Goal: Find specific page/section: Find specific page/section

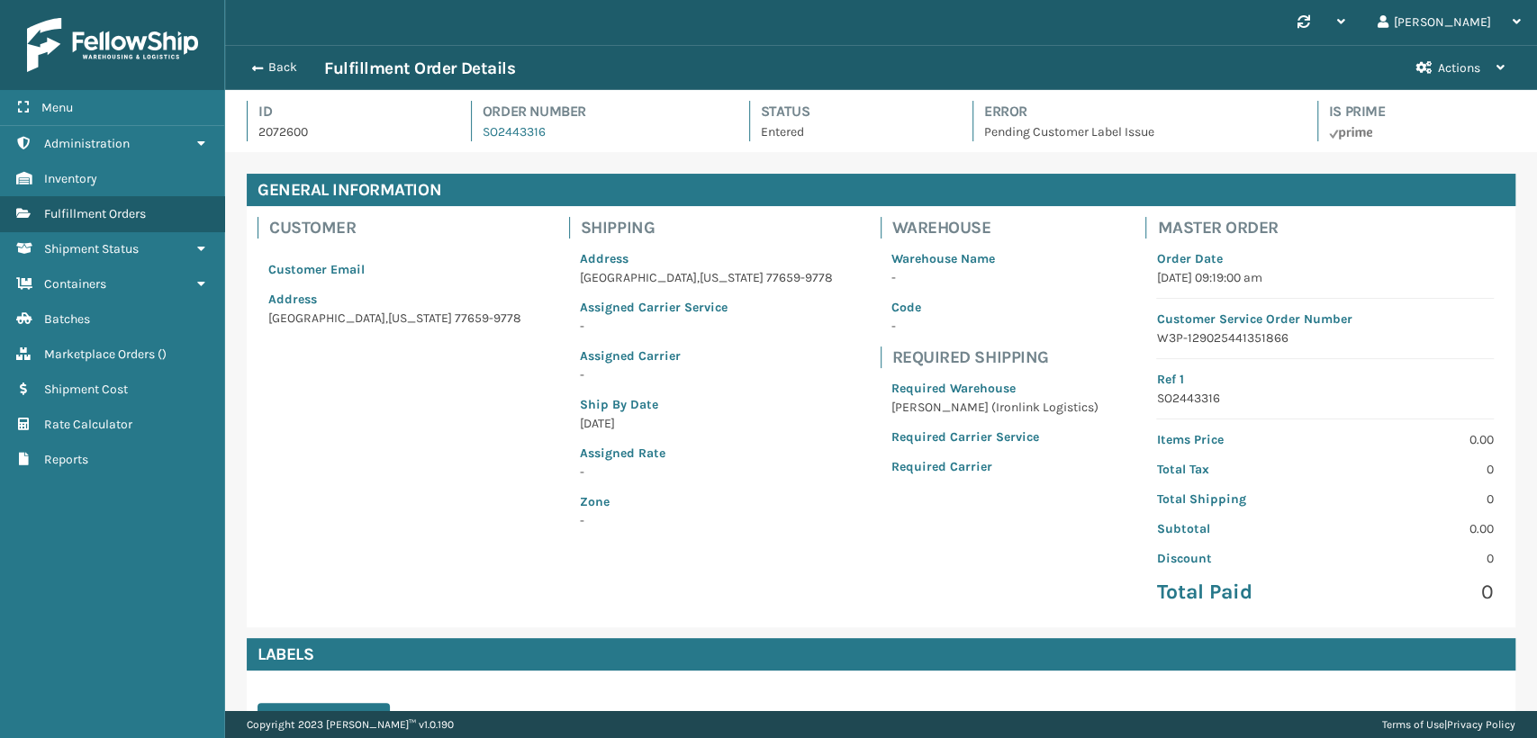
scroll to position [556, 0]
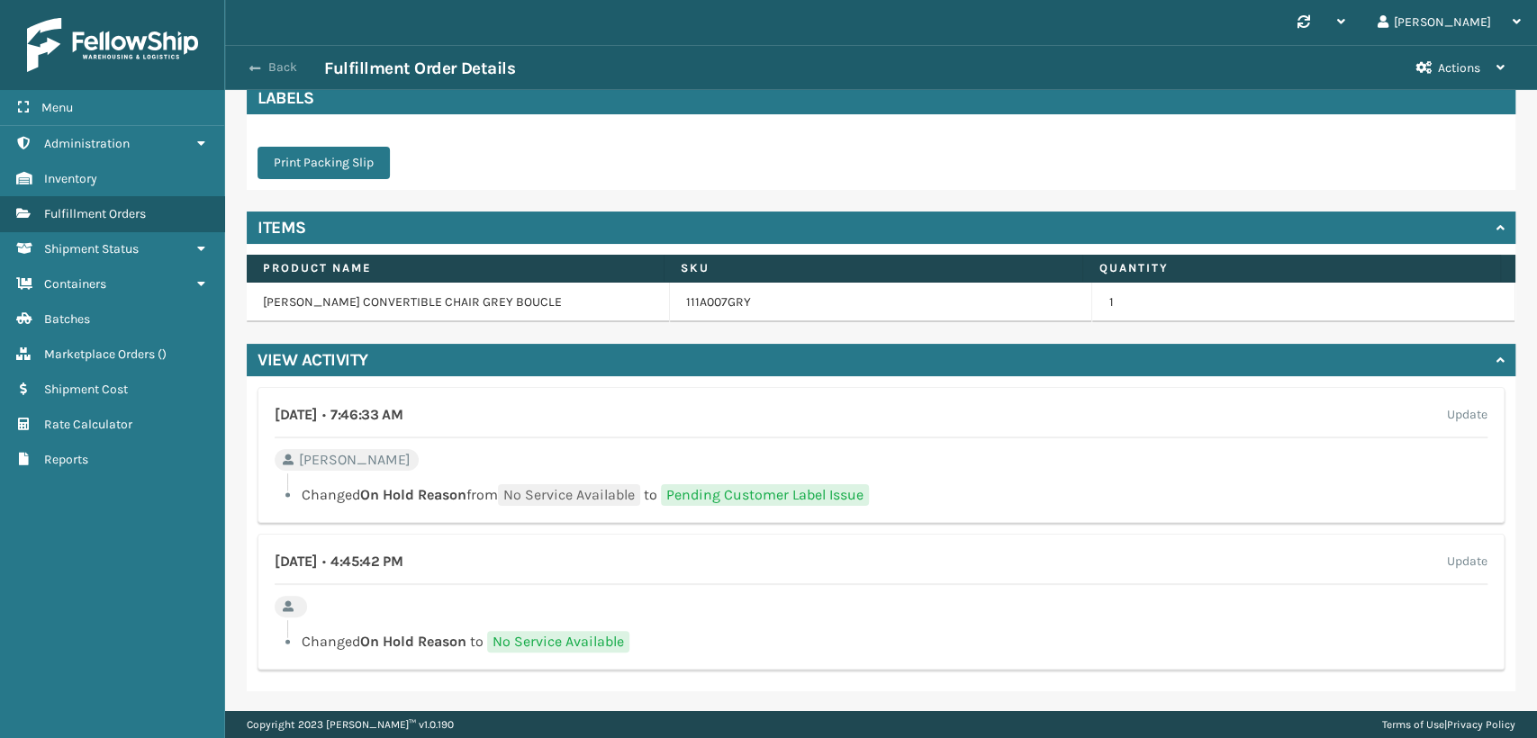
click at [266, 64] on button "Back" at bounding box center [282, 67] width 83 height 16
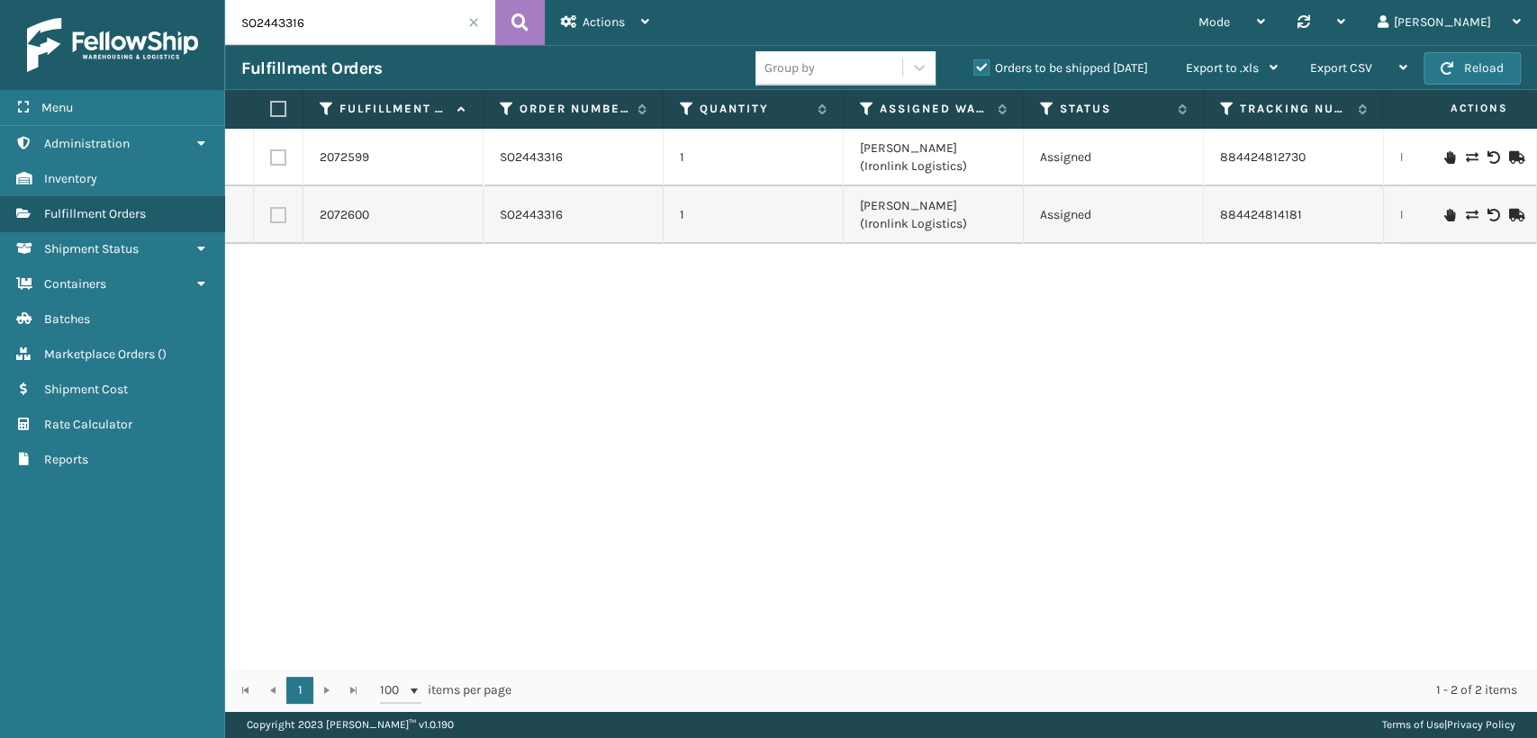
drag, startPoint x: 305, startPoint y: 23, endPoint x: 51, endPoint y: 2, distance: 254.8
click at [50, 0] on div "Menu Administration Inventory Fulfillment Orders Shipment Status Containers Bat…" at bounding box center [768, 0] width 1537 height 0
paste input "4719"
type input "SO2444719"
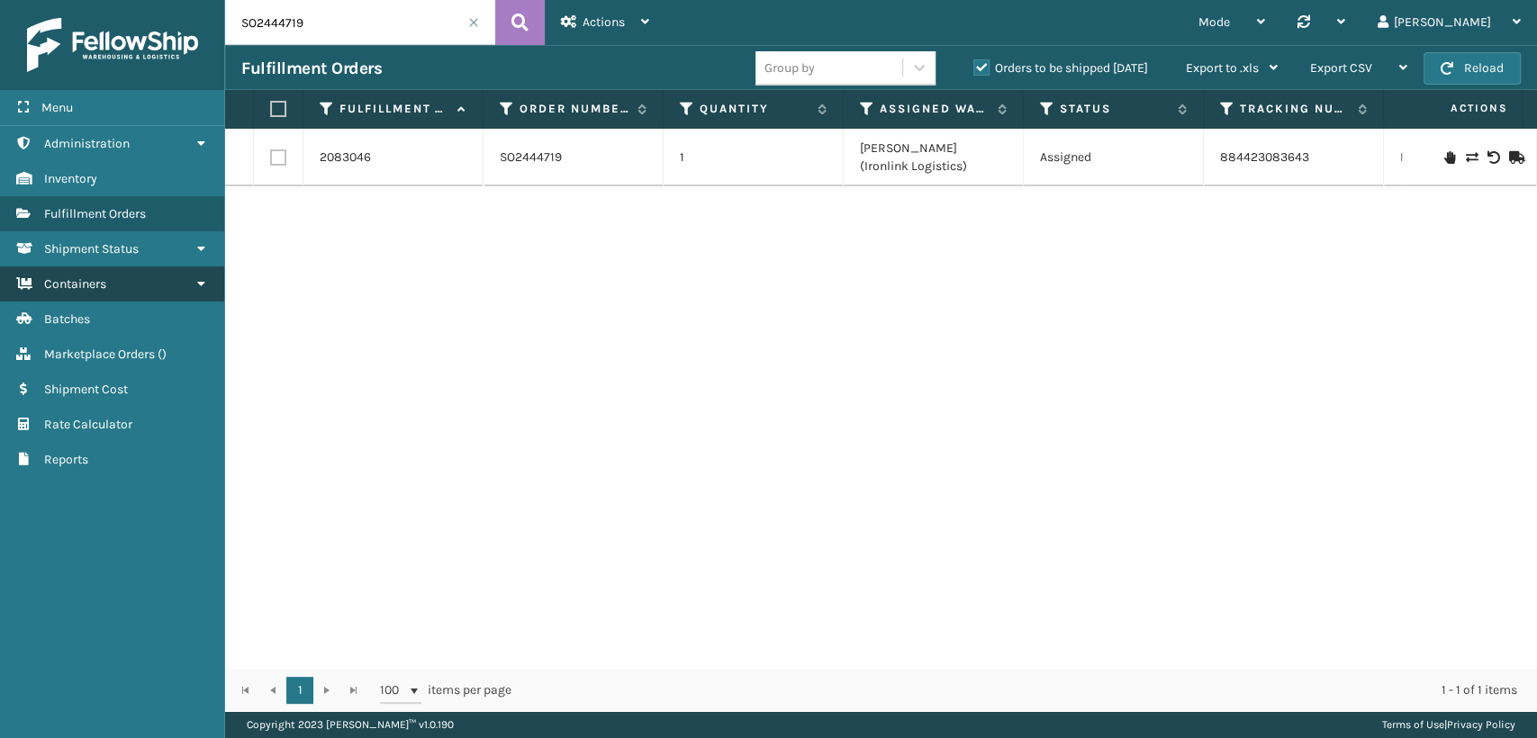
click at [113, 283] on link "Containers" at bounding box center [112, 284] width 224 height 35
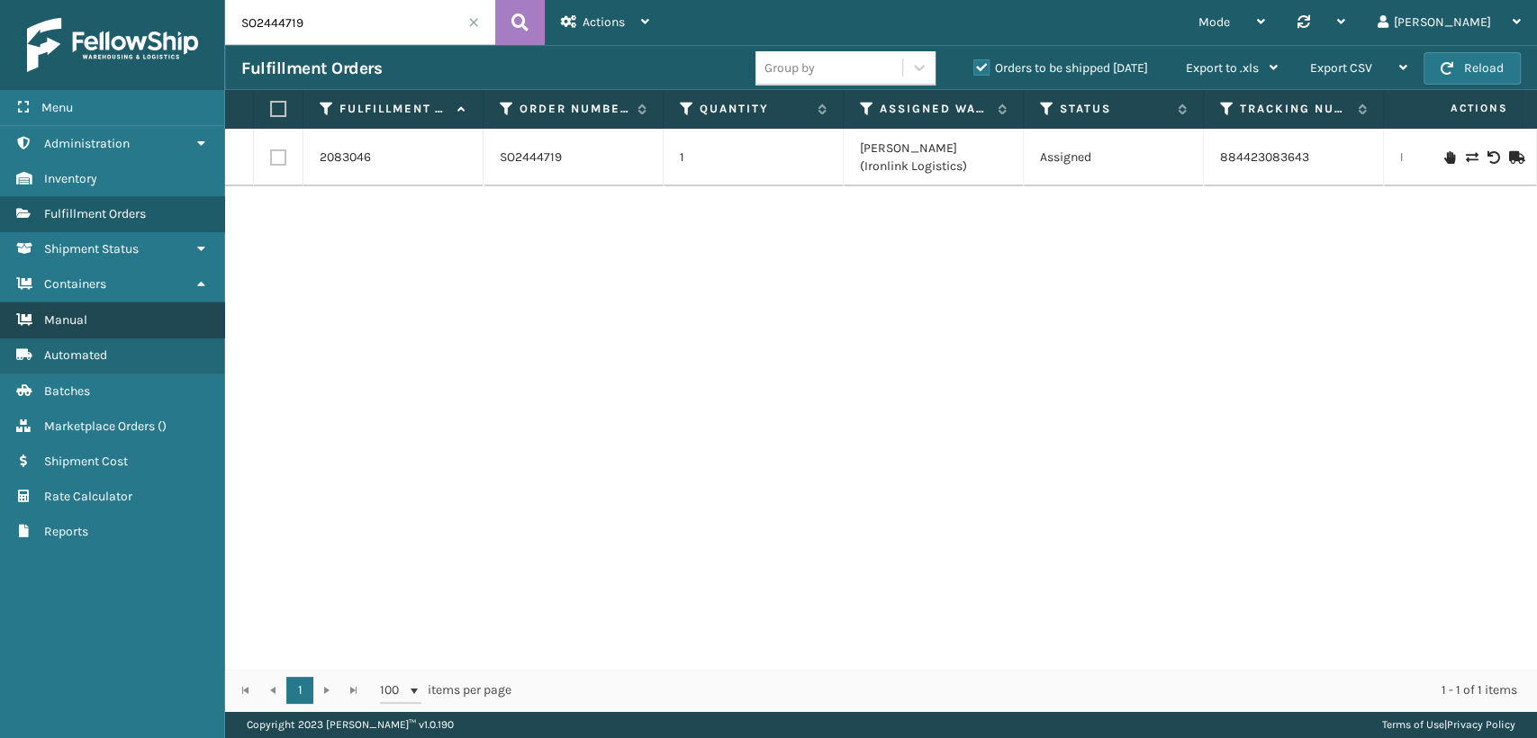
click at [101, 314] on link "Manual" at bounding box center [112, 320] width 224 height 35
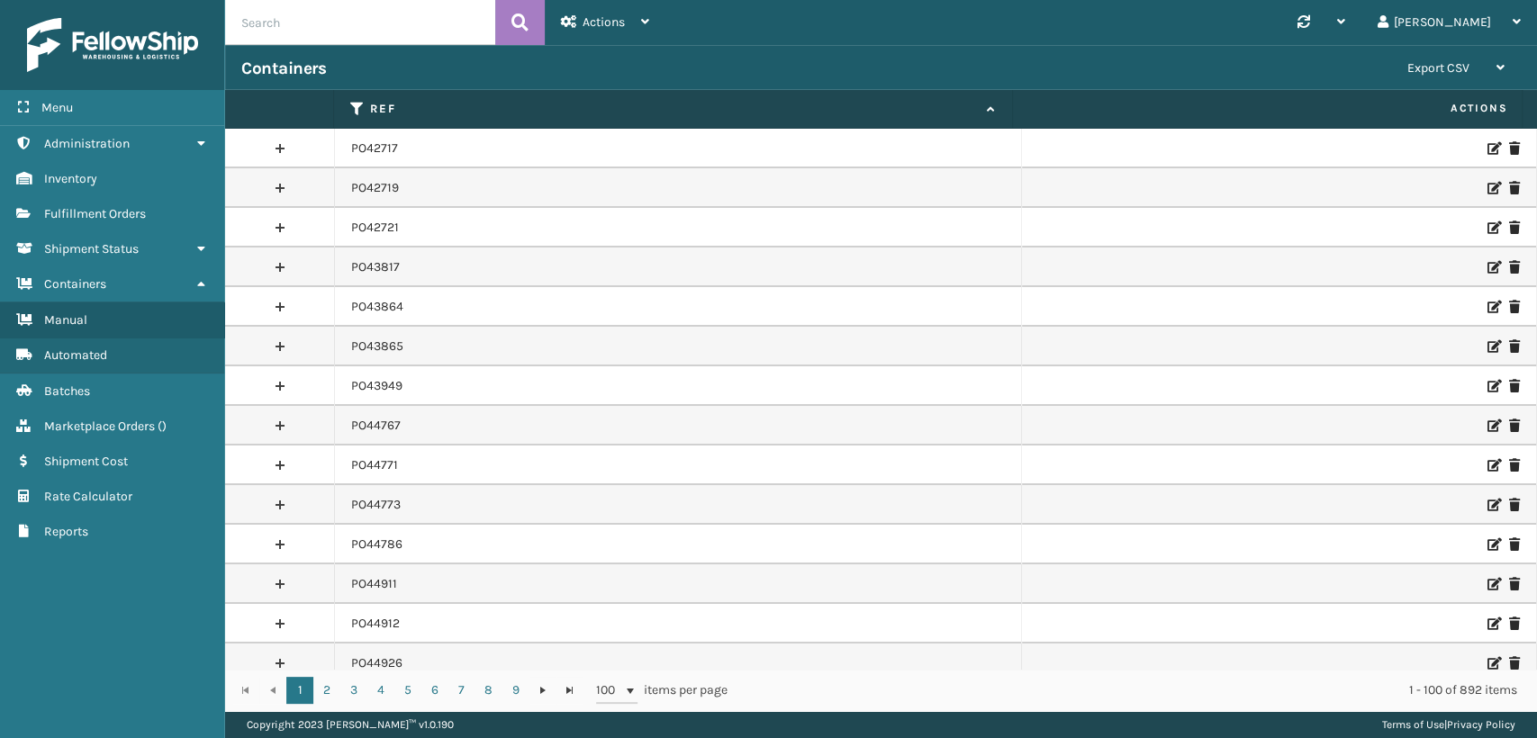
click at [319, 35] on input "text" at bounding box center [360, 22] width 270 height 45
paste input "PO50132"
type input "PO50132"
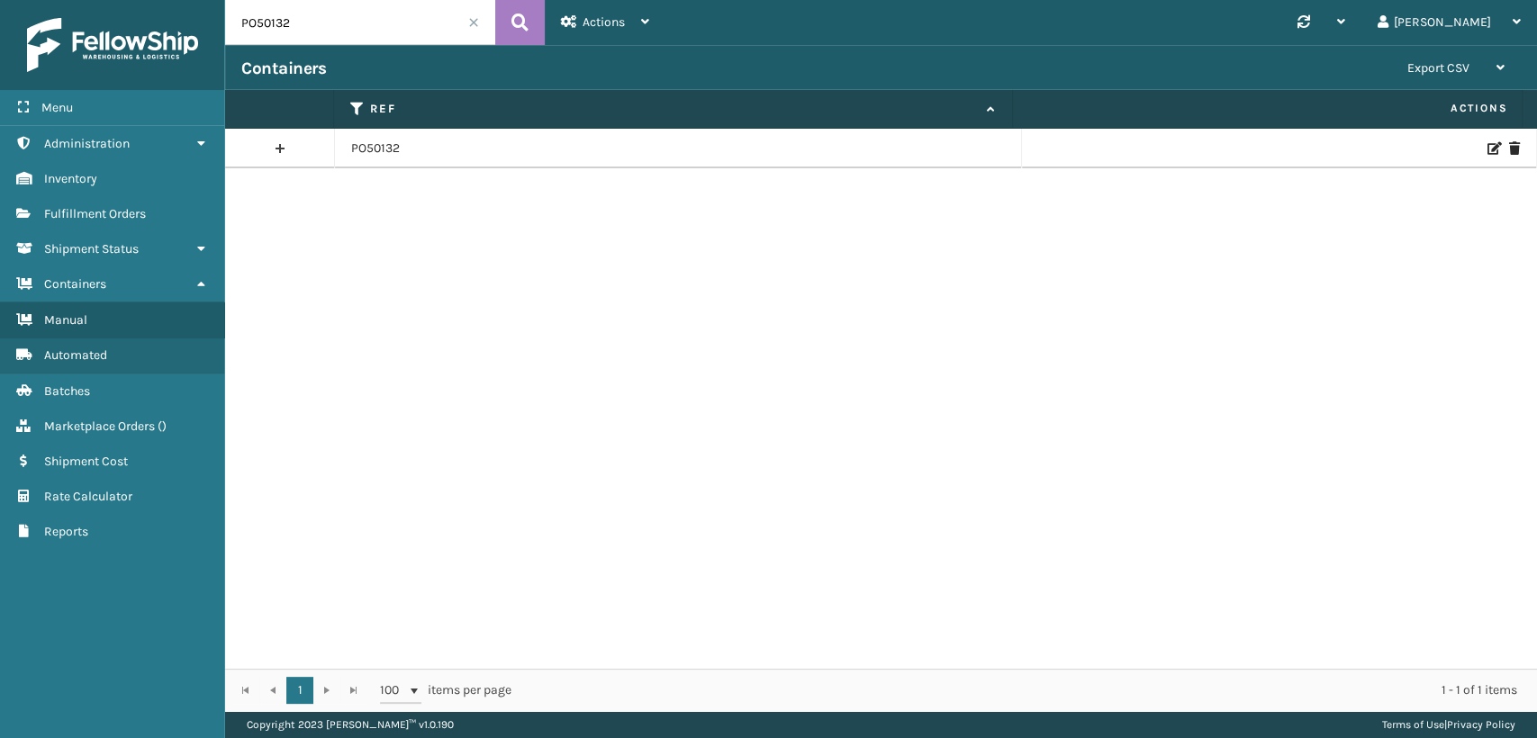
click at [1487, 149] on icon at bounding box center [1492, 148] width 11 height 13
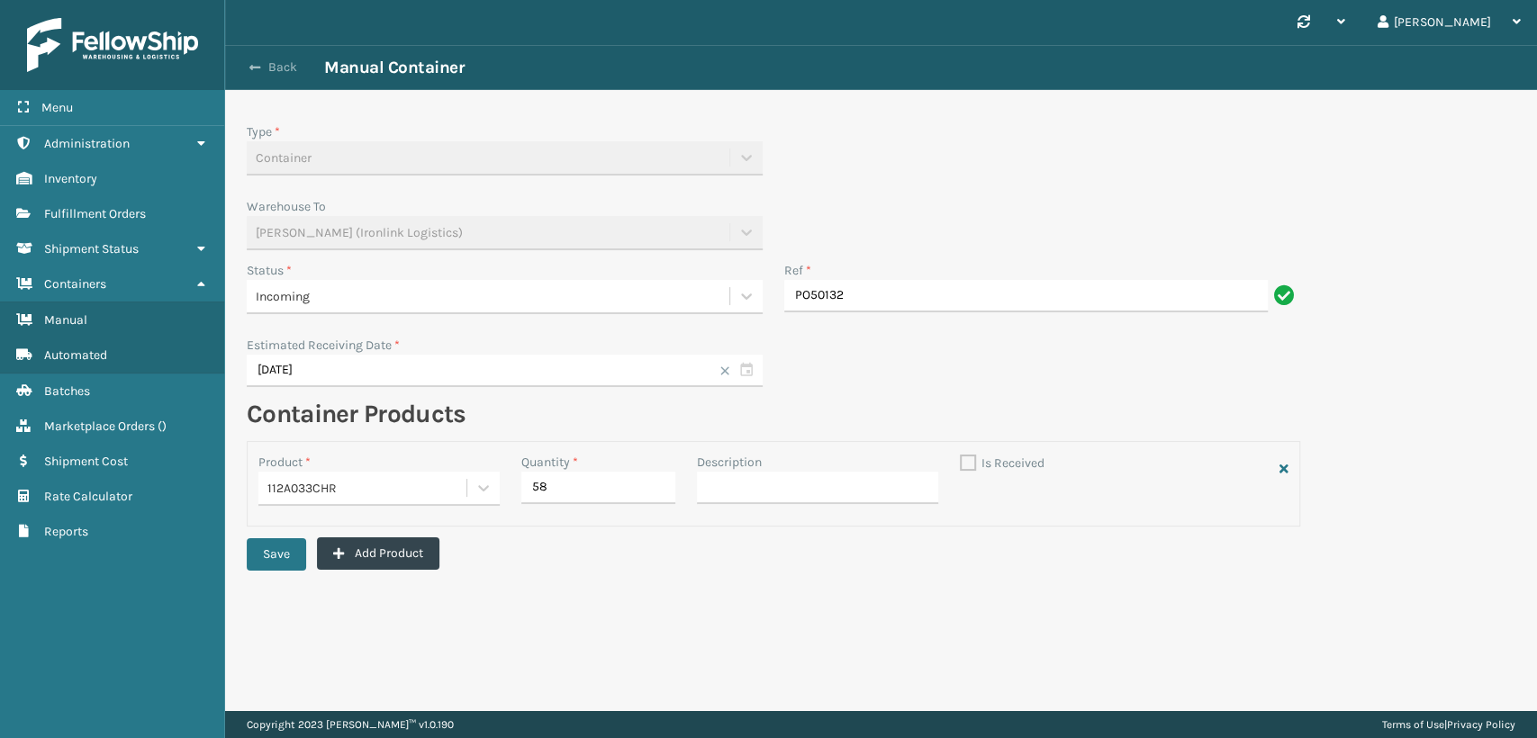
click at [270, 59] on button "Back" at bounding box center [282, 67] width 83 height 16
